Goal: Information Seeking & Learning: Understand process/instructions

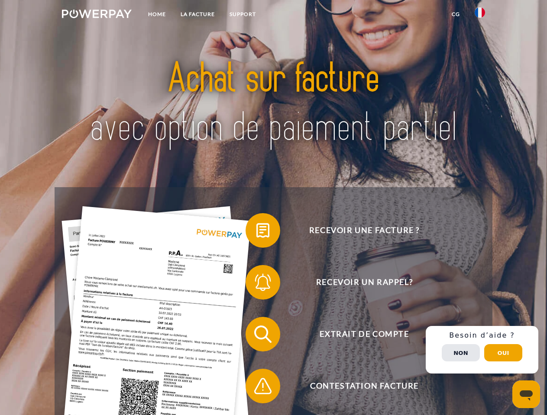
click at [97, 15] on img at bounding box center [97, 14] width 70 height 9
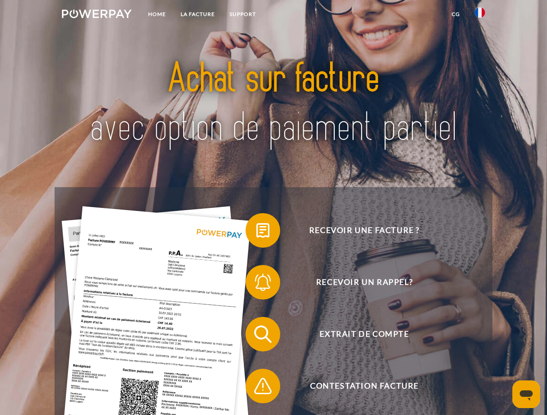
click at [479, 15] on img at bounding box center [479, 12] width 10 height 10
click at [455, 14] on link "CG" at bounding box center [455, 14] width 23 height 16
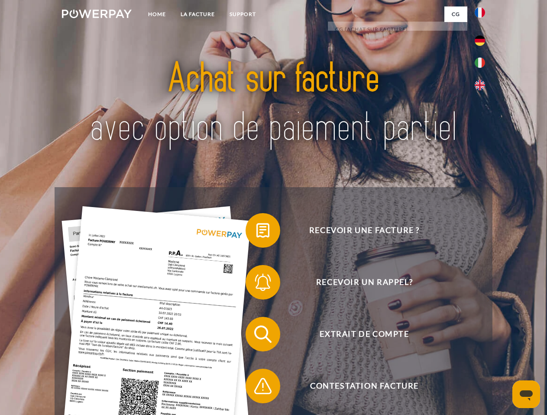
click at [256, 232] on span at bounding box center [249, 230] width 43 height 43
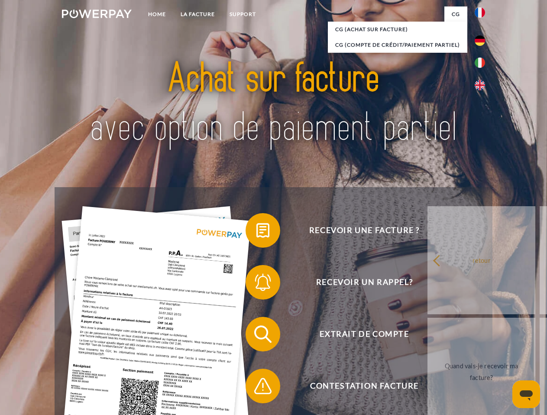
click at [256, 284] on div "Recevoir une facture ? Recevoir un rappel? Extrait de compte retour" at bounding box center [273, 360] width 437 height 346
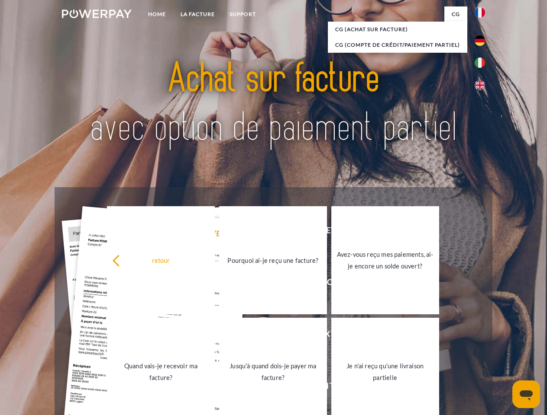
click at [256, 336] on link "Jusqu'à quand dois-je payer ma facture?" at bounding box center [273, 372] width 108 height 108
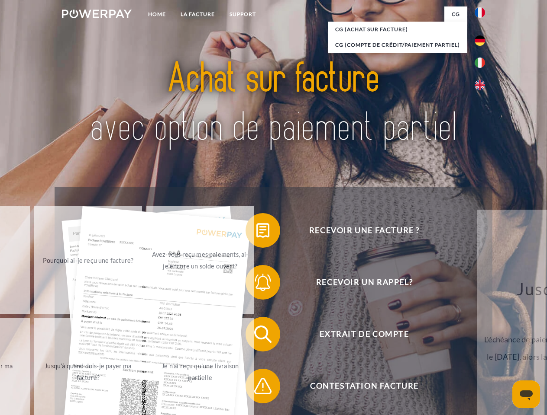
click at [256, 388] on span at bounding box center [249, 386] width 43 height 43
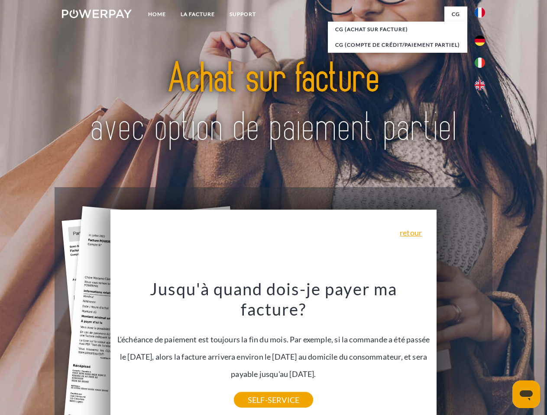
click at [482, 350] on div "Recevoir une facture ? Recevoir un rappel? Extrait de compte retour" at bounding box center [273, 360] width 437 height 346
click at [460, 352] on span "Extrait de compte" at bounding box center [364, 334] width 212 height 35
click at [503, 353] on header "Home LA FACTURE Support" at bounding box center [273, 299] width 547 height 598
